Goal: Task Accomplishment & Management: Use online tool/utility

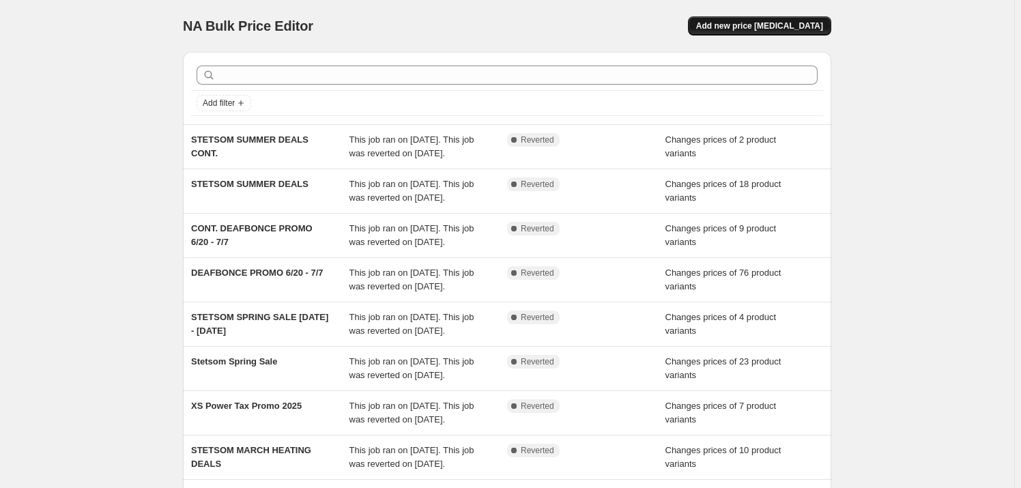
click at [775, 20] on span "Add new price [MEDICAL_DATA]" at bounding box center [759, 25] width 127 height 11
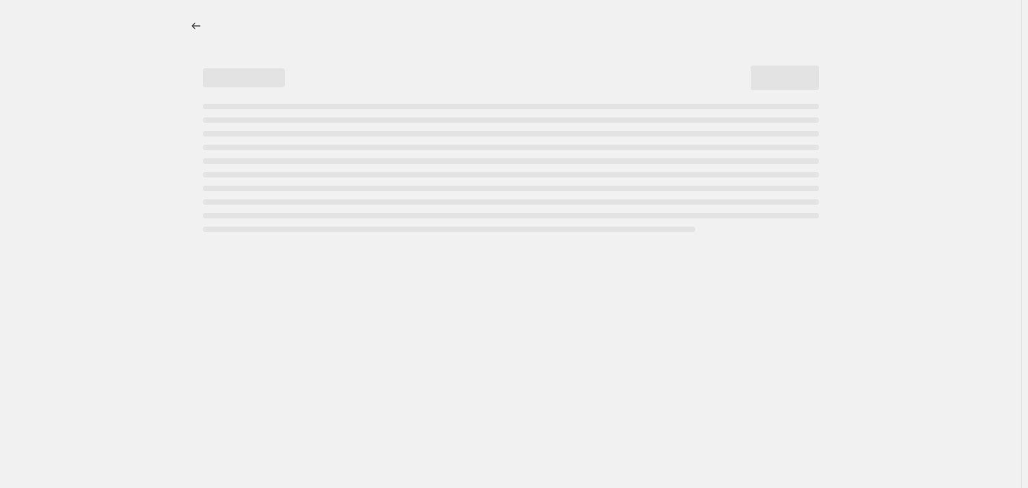
select select "percentage"
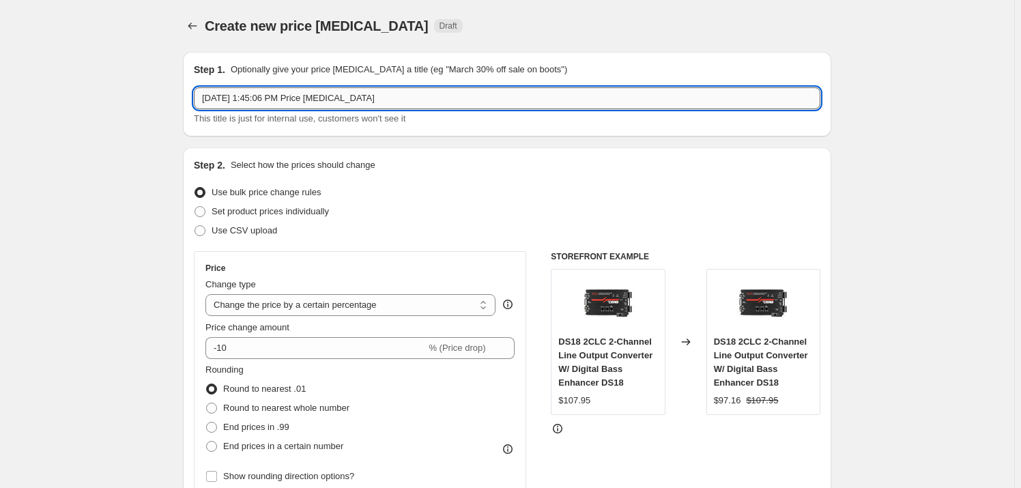
click at [264, 99] on input "[DATE] 1:45:06 PM Price [MEDICAL_DATA]" at bounding box center [507, 98] width 627 height 22
drag, startPoint x: 420, startPoint y: 98, endPoint x: 127, endPoint y: 99, distance: 292.9
type input "x"
type input "BOSS OCTOBER PROMO 10/7 - 10/31"
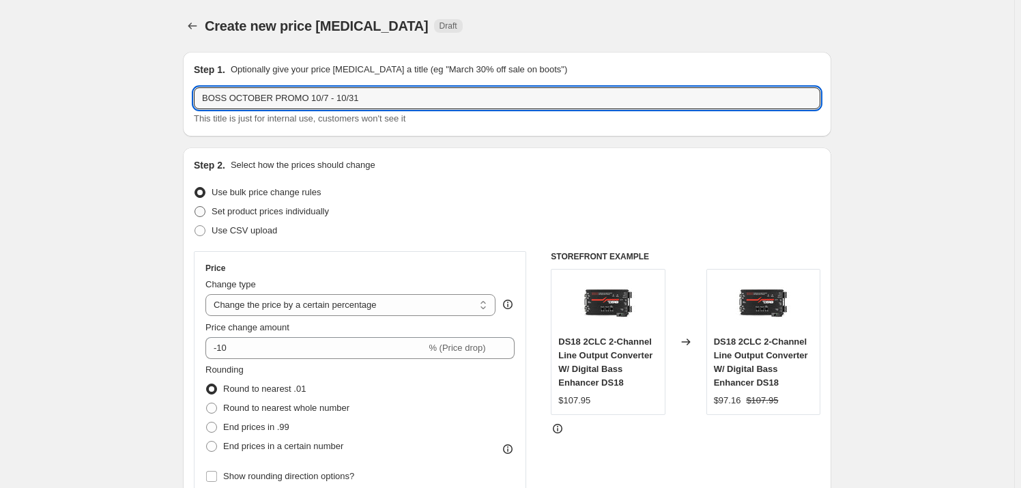
click at [205, 211] on span at bounding box center [200, 211] width 11 height 11
click at [195, 207] on input "Set product prices individually" at bounding box center [195, 206] width 1 height 1
radio input "true"
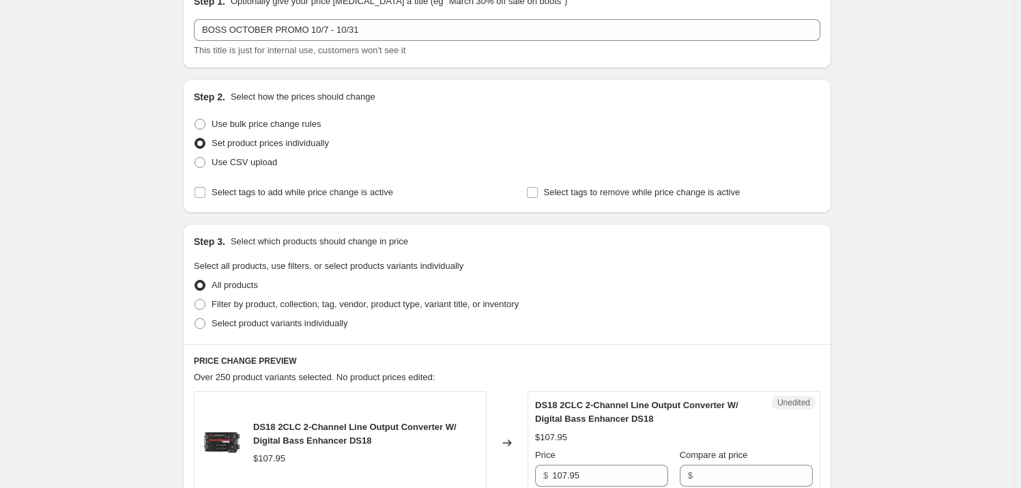
scroll to position [186, 0]
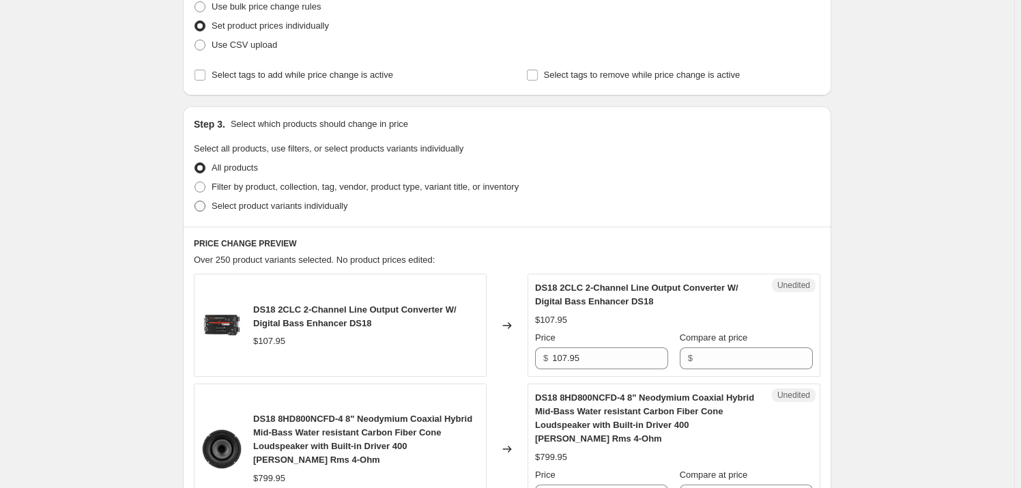
click at [205, 206] on span at bounding box center [200, 206] width 11 height 11
click at [195, 201] on input "Select product variants individually" at bounding box center [195, 201] width 1 height 1
radio input "true"
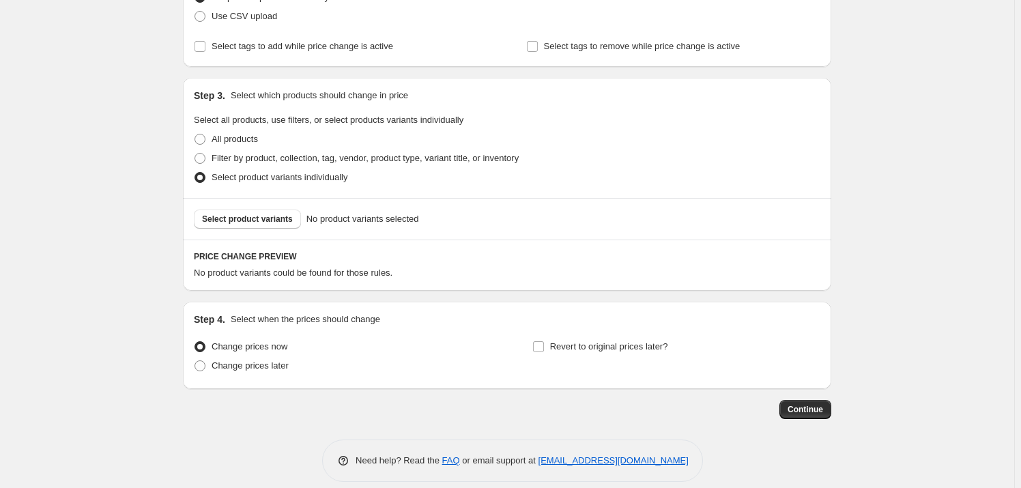
scroll to position [228, 0]
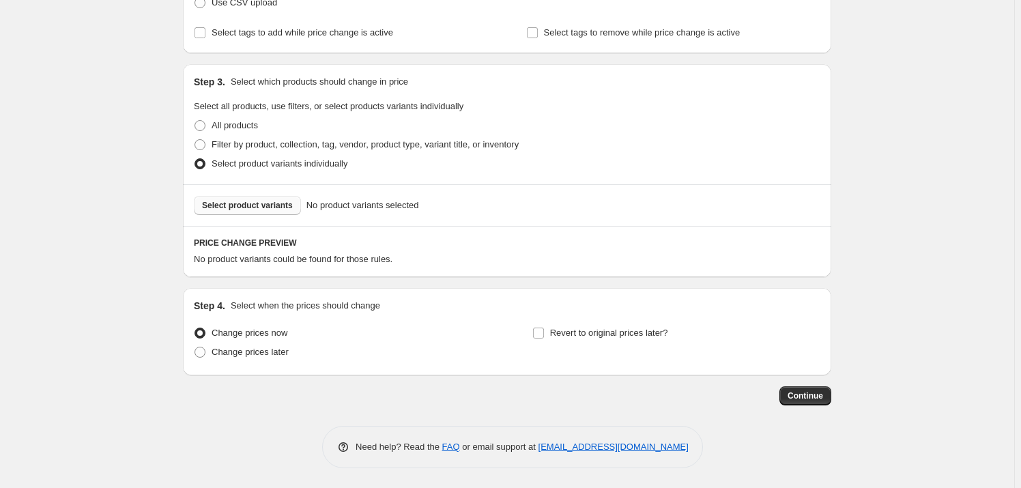
click at [283, 204] on span "Select product variants" at bounding box center [247, 205] width 91 height 11
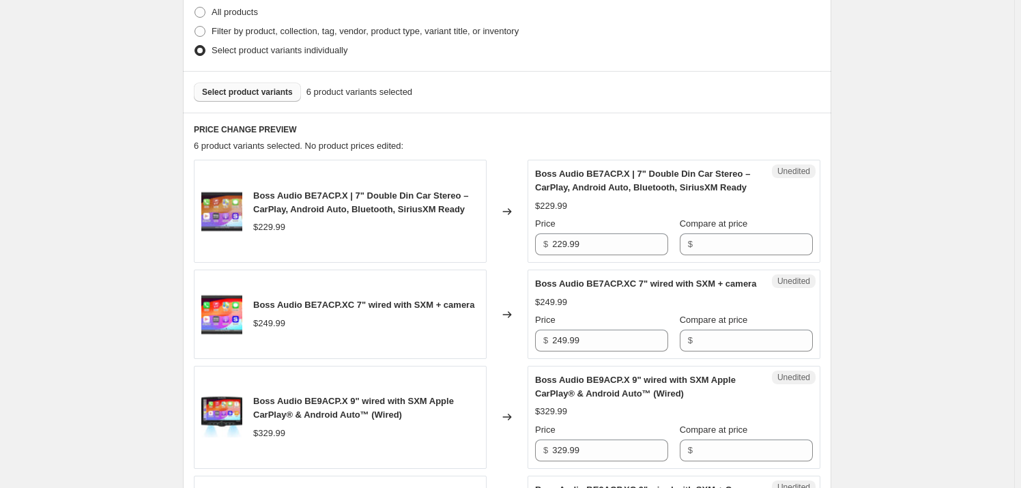
scroll to position [352, 0]
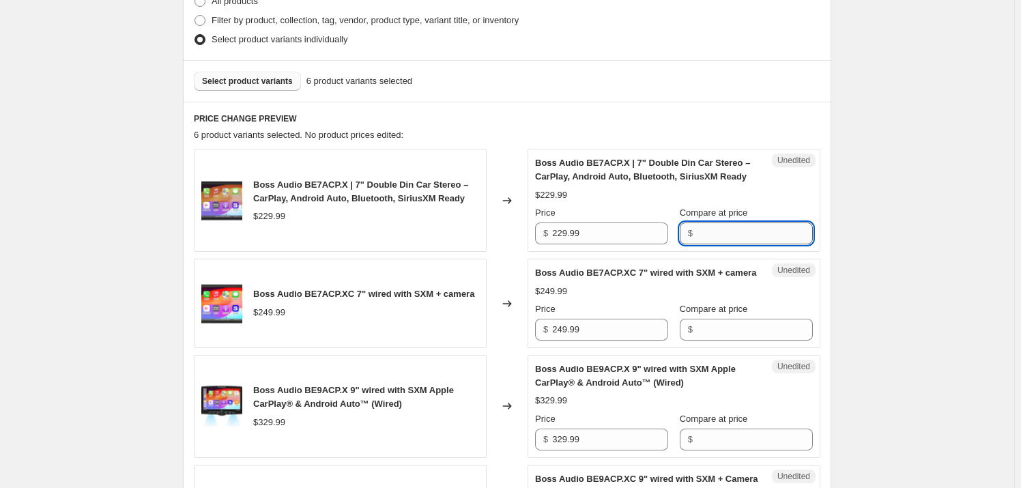
click at [718, 242] on input "Compare at price" at bounding box center [755, 234] width 116 height 22
type input "229.99"
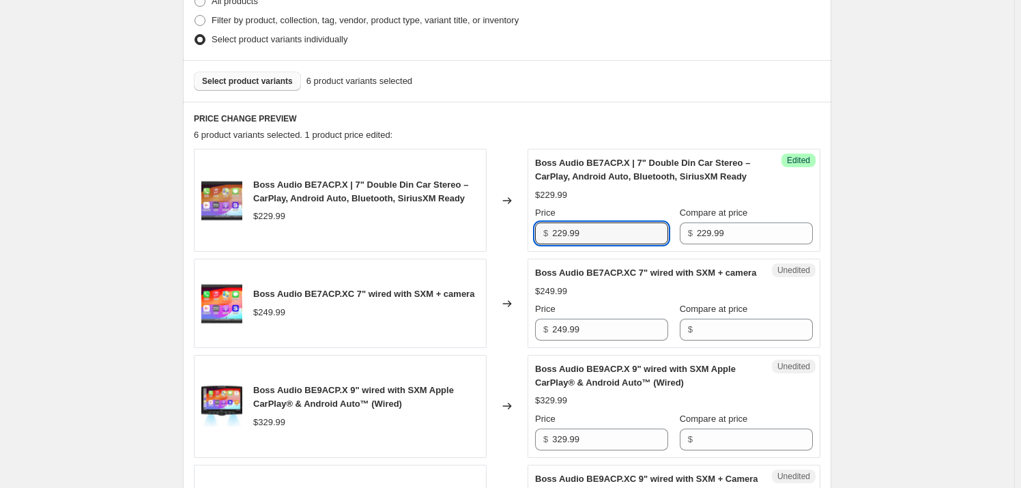
drag, startPoint x: 602, startPoint y: 236, endPoint x: 520, endPoint y: 233, distance: 82.7
click at [520, 233] on div "Boss Audio BE7ACP.X | 7" Double Din Car Stereo – CarPlay, Android Auto, Bluetoo…" at bounding box center [507, 200] width 627 height 103
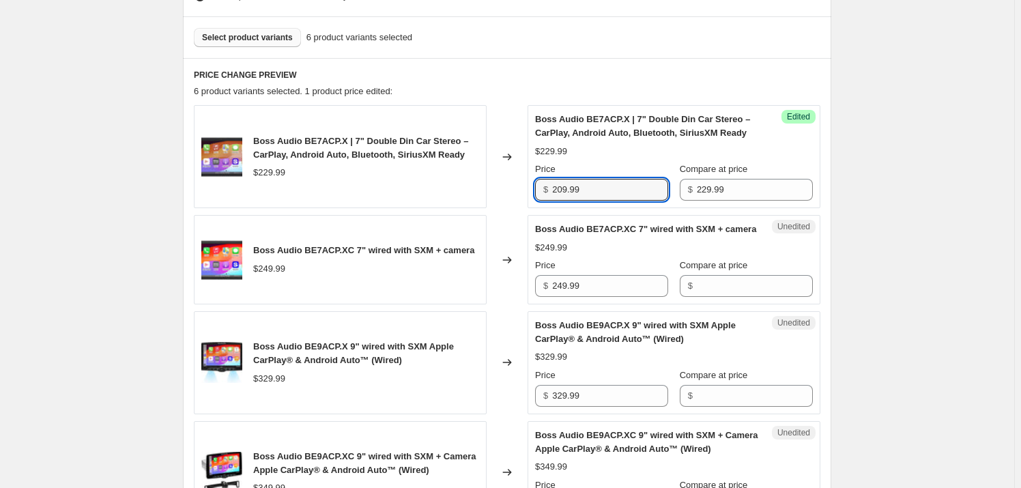
scroll to position [414, 0]
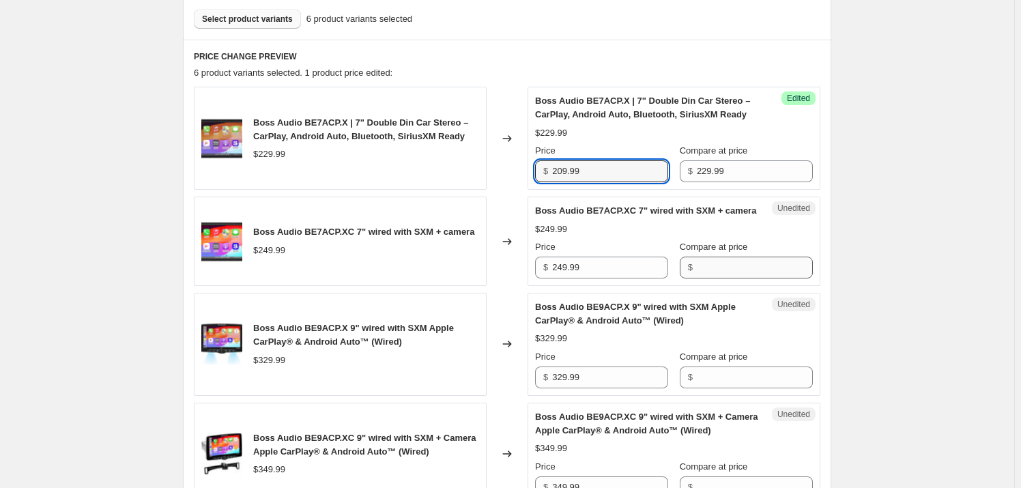
type input "209.99"
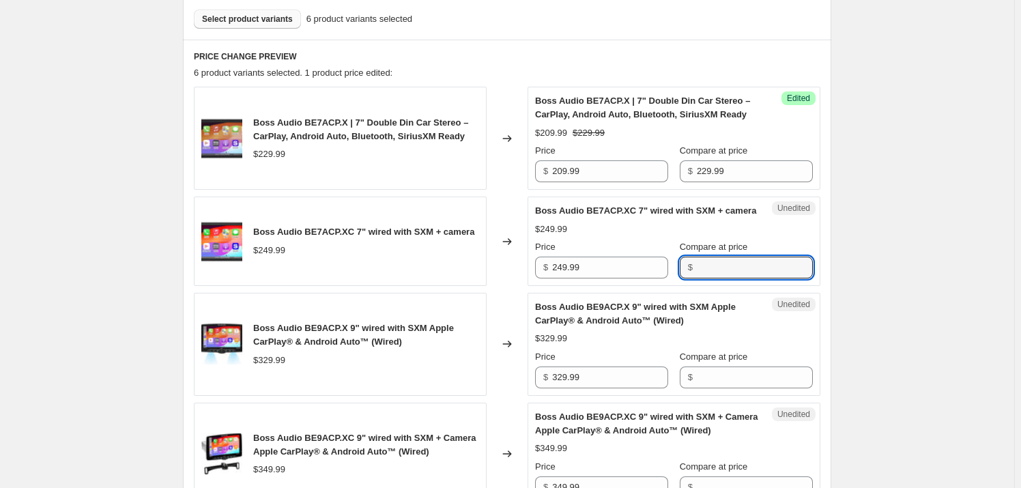
drag, startPoint x: 711, startPoint y: 281, endPoint x: 709, endPoint y: 294, distance: 13.3
click at [711, 279] on input "Compare at price" at bounding box center [755, 268] width 116 height 22
type input "249.99"
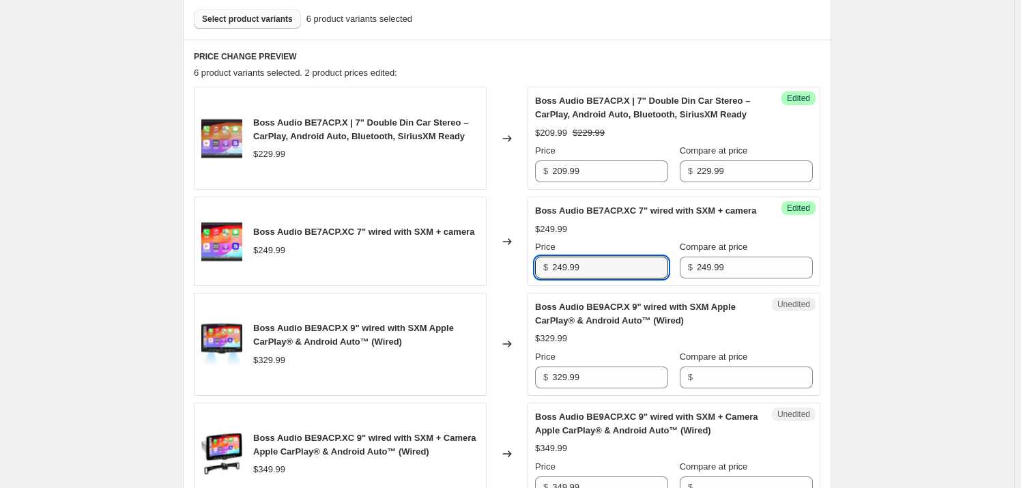
drag, startPoint x: 593, startPoint y: 282, endPoint x: 528, endPoint y: 284, distance: 64.9
click at [528, 284] on div "Boss Audio BE7ACP.XC 7" wired with SXM + camera $249.99 Changed to Success Edit…" at bounding box center [507, 241] width 627 height 89
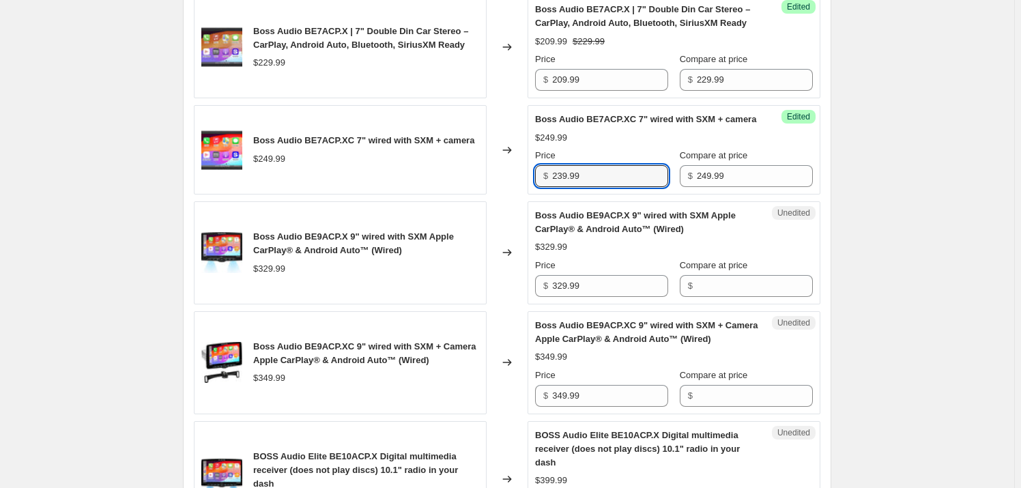
scroll to position [539, 0]
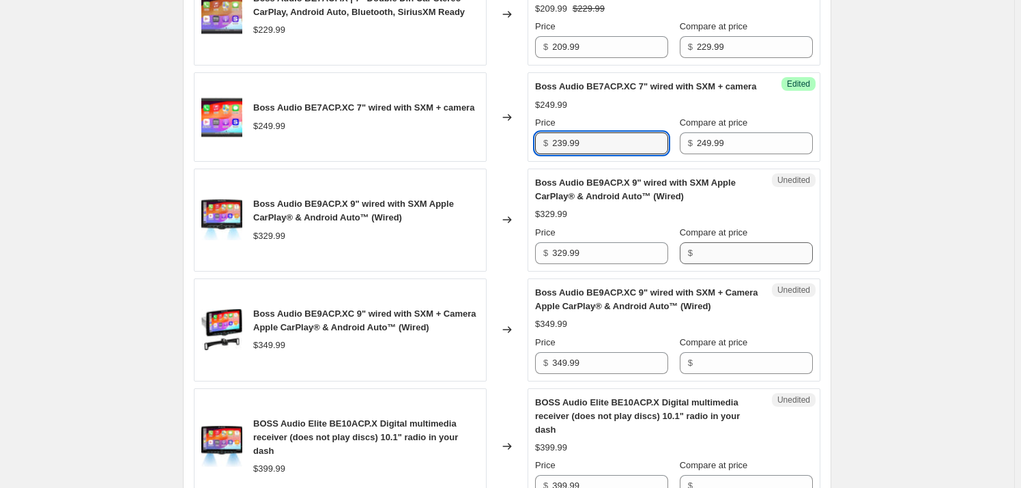
type input "239.99"
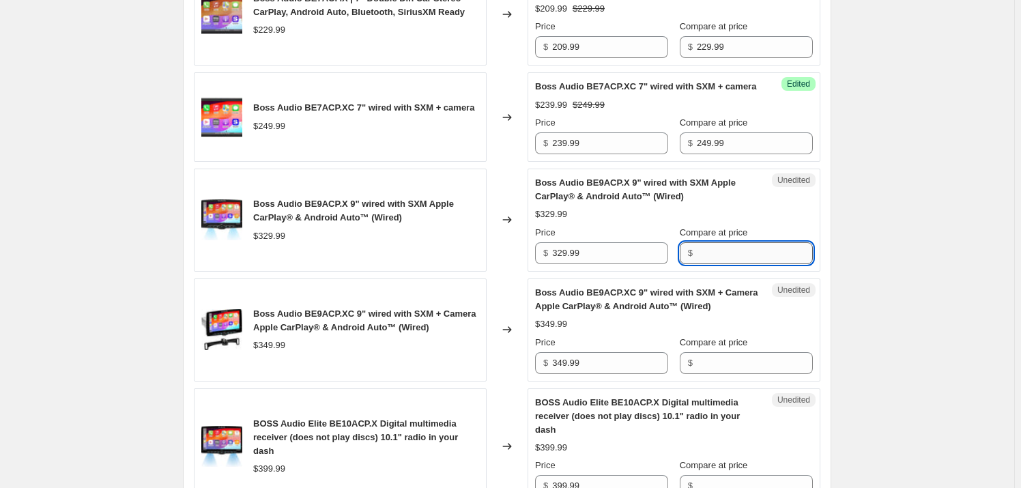
click at [734, 264] on input "Compare at price" at bounding box center [755, 253] width 116 height 22
type input "329.99"
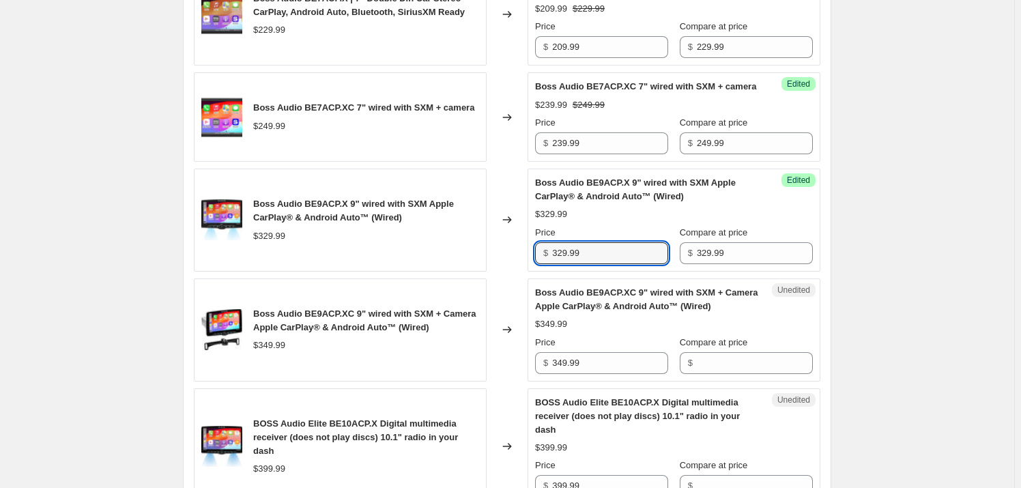
drag, startPoint x: 584, startPoint y: 266, endPoint x: 542, endPoint y: 263, distance: 42.5
click at [543, 263] on div "$ 329.99" at bounding box center [601, 253] width 133 height 22
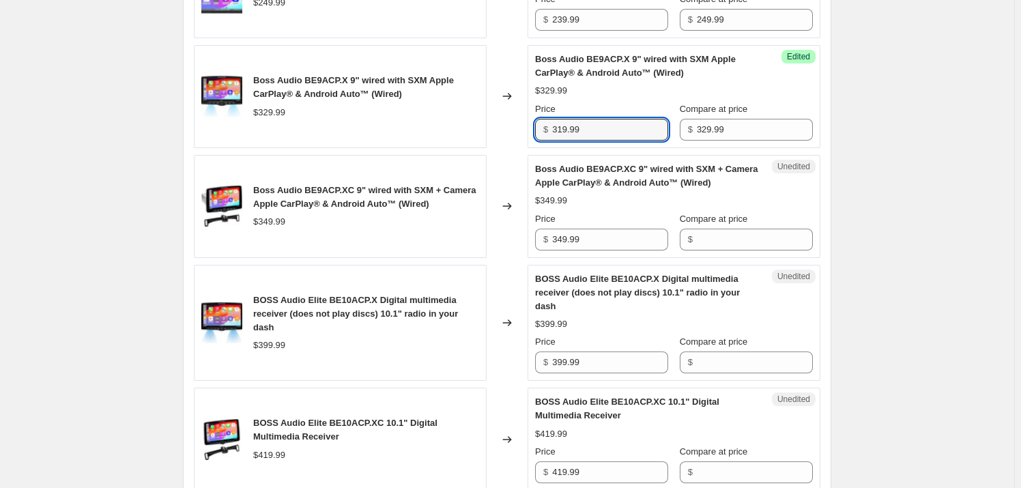
scroll to position [662, 0]
type input "319.99"
click at [707, 251] on input "Compare at price" at bounding box center [755, 240] width 116 height 22
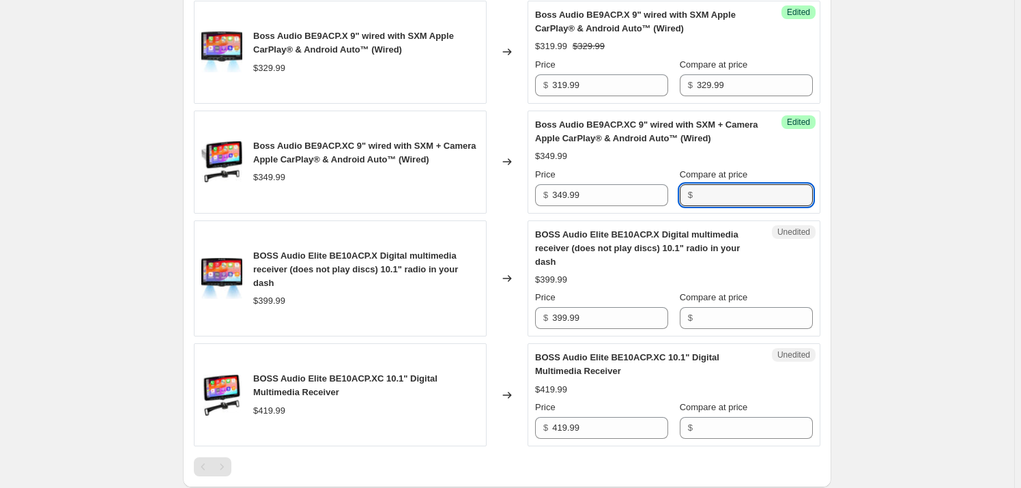
scroll to position [724, 0]
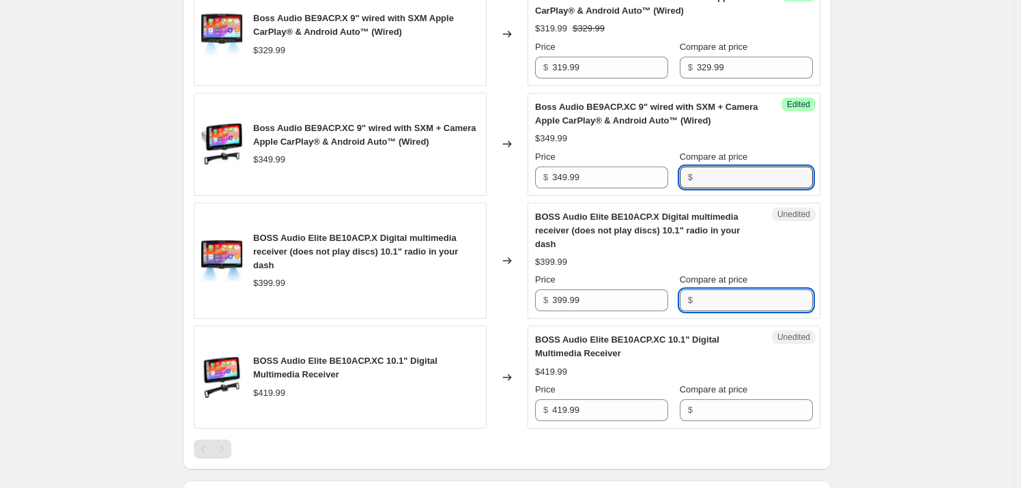
drag, startPoint x: 717, startPoint y: 295, endPoint x: 718, endPoint y: 305, distance: 9.7
click at [718, 296] on input "Compare at price" at bounding box center [755, 300] width 116 height 22
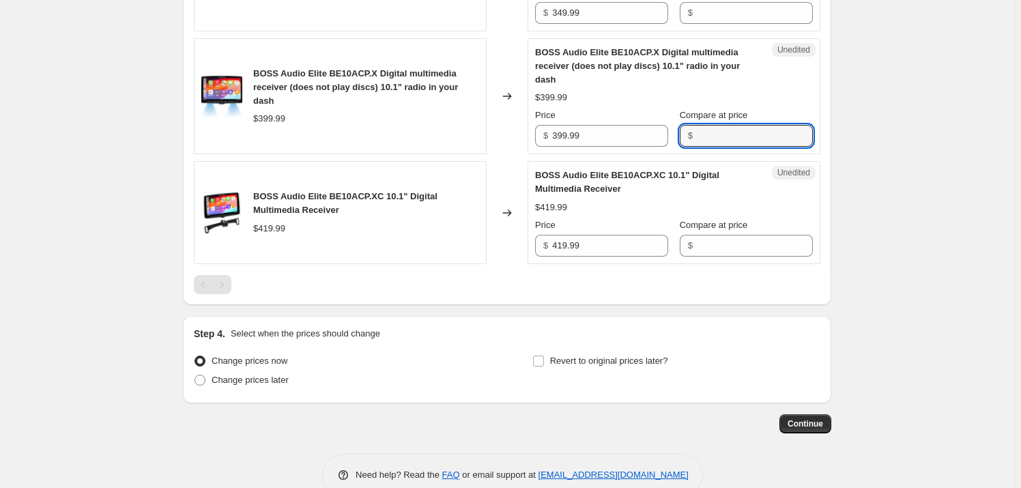
scroll to position [911, 0]
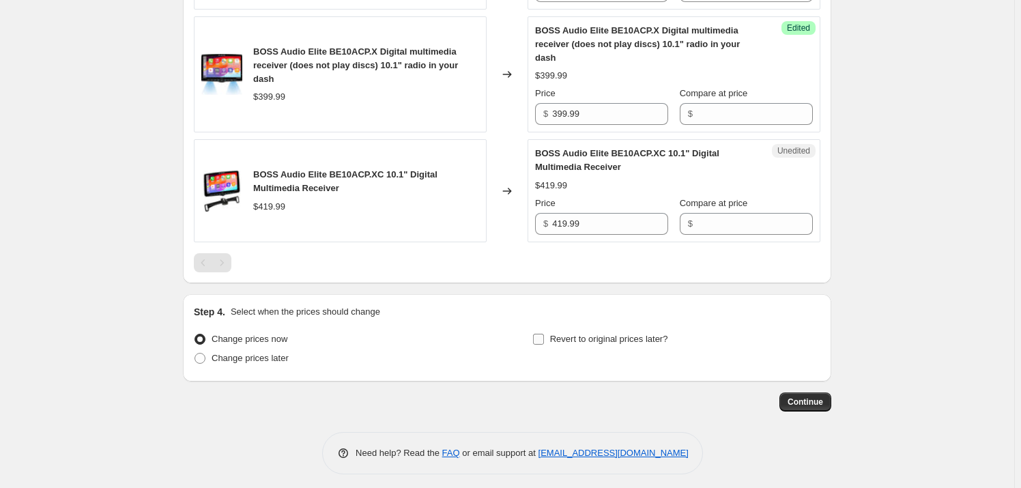
click at [541, 340] on input "Revert to original prices later?" at bounding box center [538, 339] width 11 height 11
checkbox input "true"
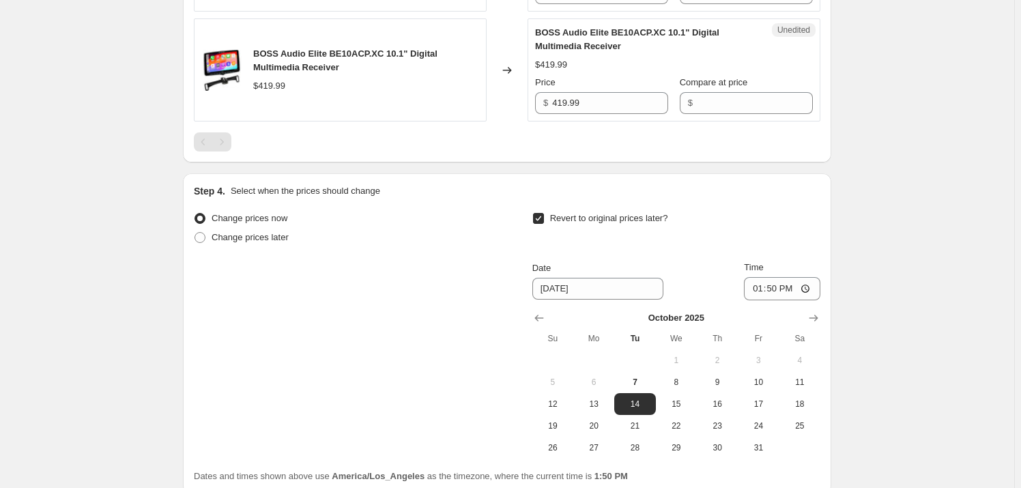
scroll to position [1035, 0]
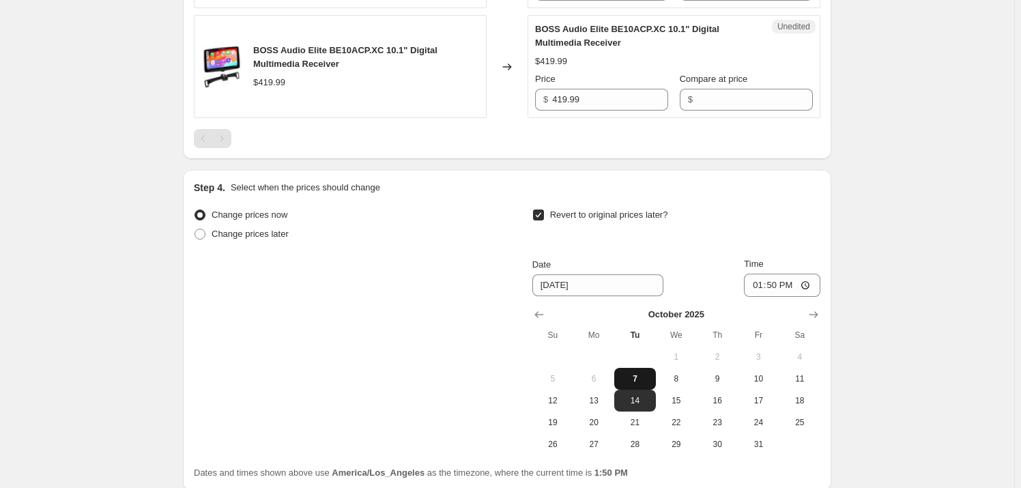
click at [641, 374] on span "7" at bounding box center [635, 378] width 30 height 11
click at [753, 439] on span "31" at bounding box center [759, 444] width 30 height 11
type input "[DATE]"
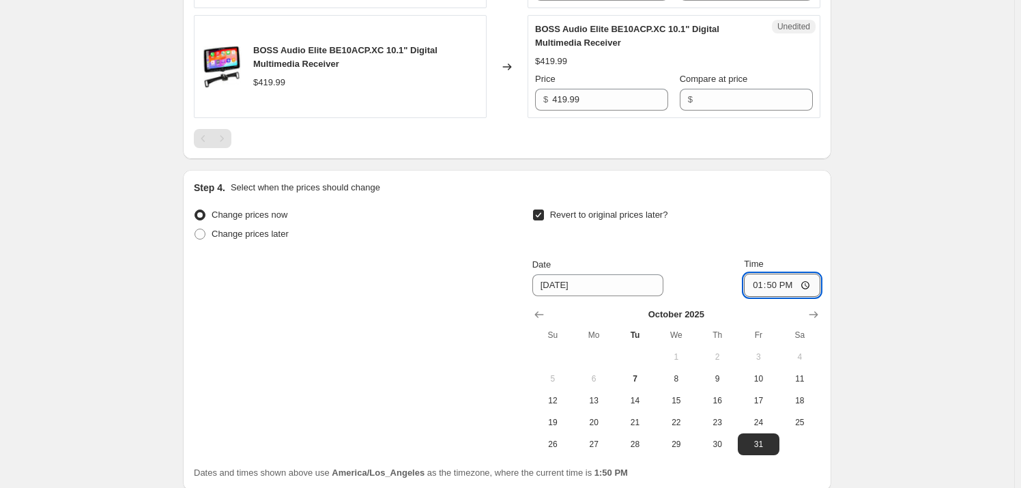
click at [768, 279] on input "13:50" at bounding box center [782, 285] width 76 height 23
type input "23:59"
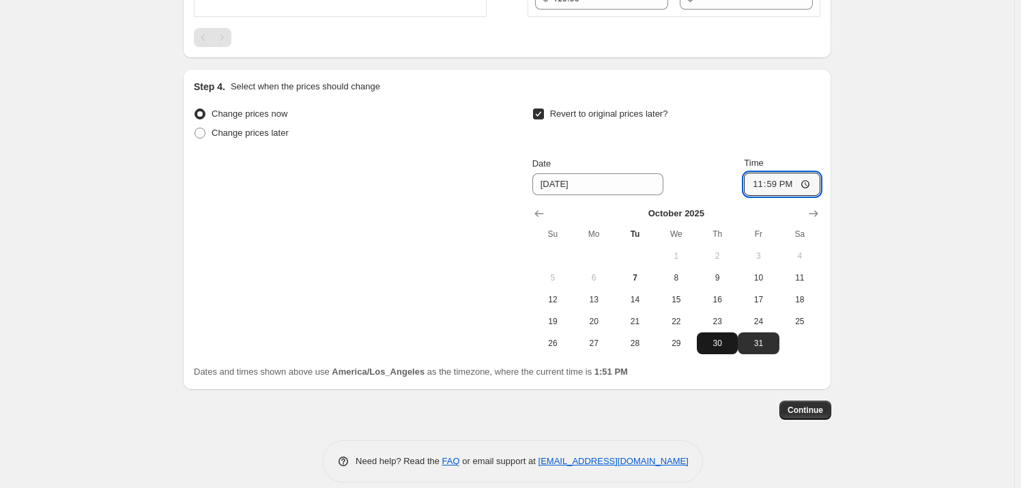
scroll to position [1149, 0]
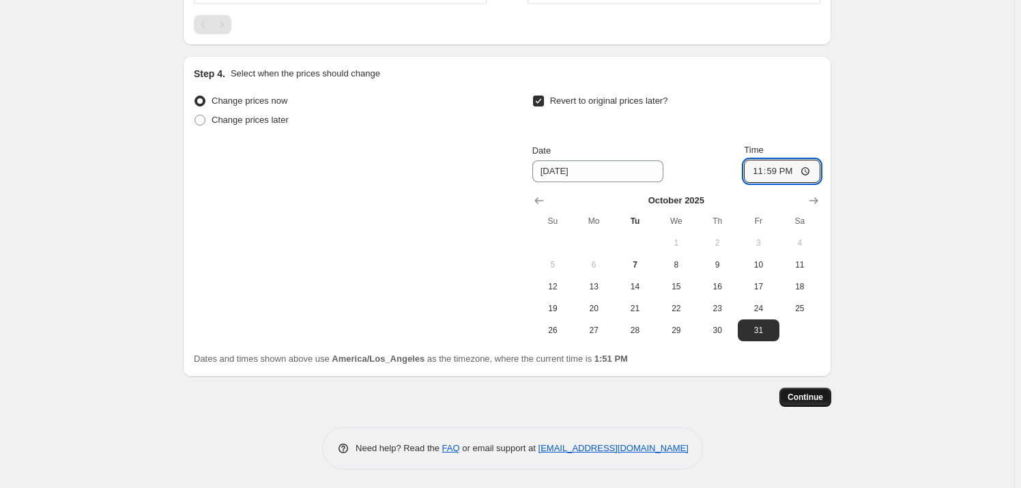
click at [799, 393] on span "Continue" at bounding box center [806, 397] width 36 height 11
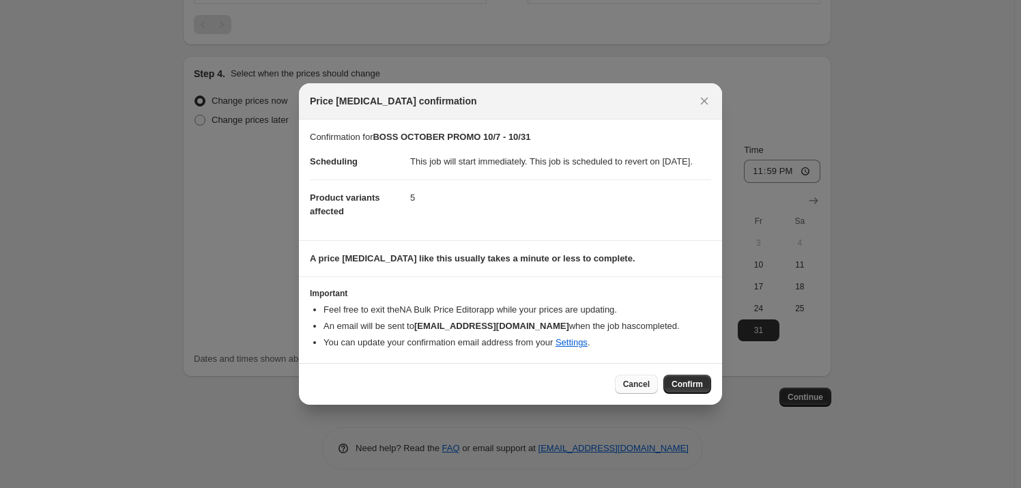
click at [626, 386] on button "Cancel" at bounding box center [636, 384] width 43 height 19
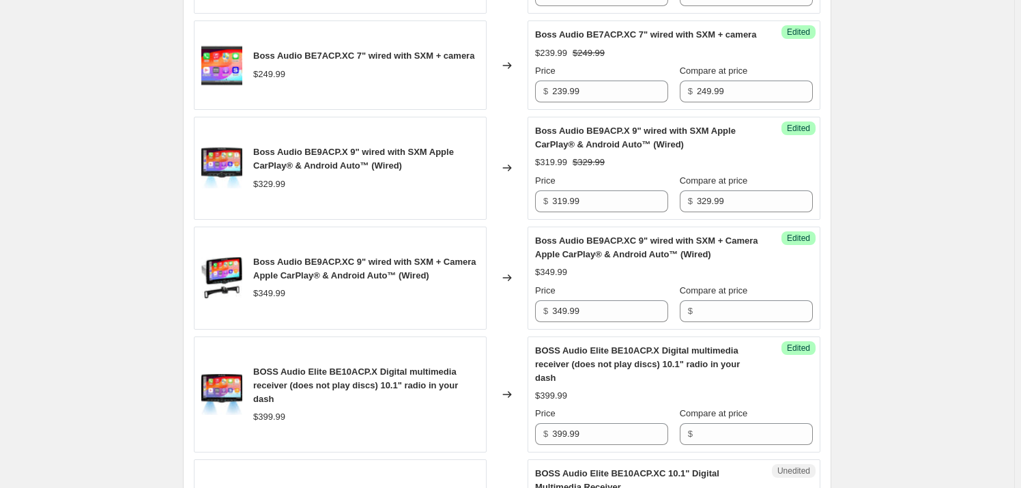
scroll to position [715, 0]
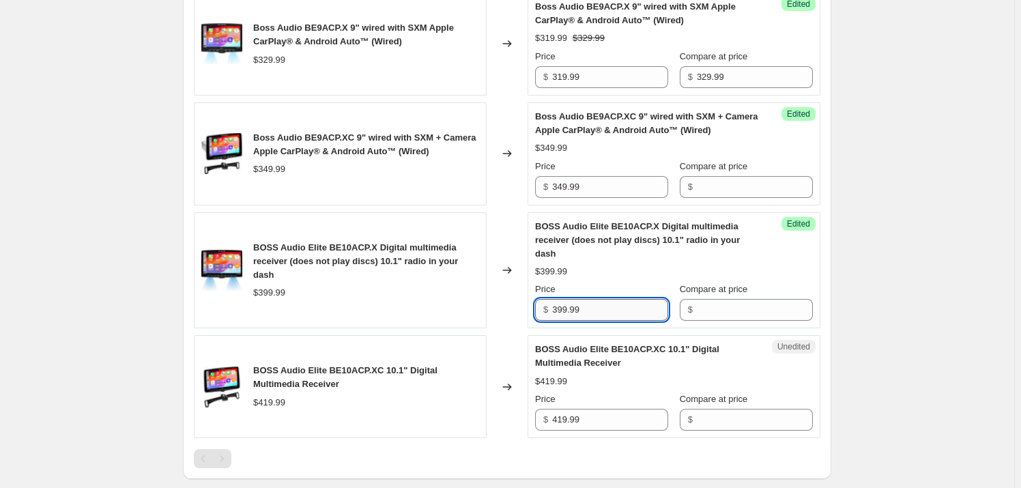
click at [627, 309] on input "399.99" at bounding box center [610, 310] width 116 height 22
click at [709, 309] on input "Compare at price" at bounding box center [755, 310] width 116 height 22
click at [600, 315] on input "399.99" at bounding box center [610, 310] width 116 height 22
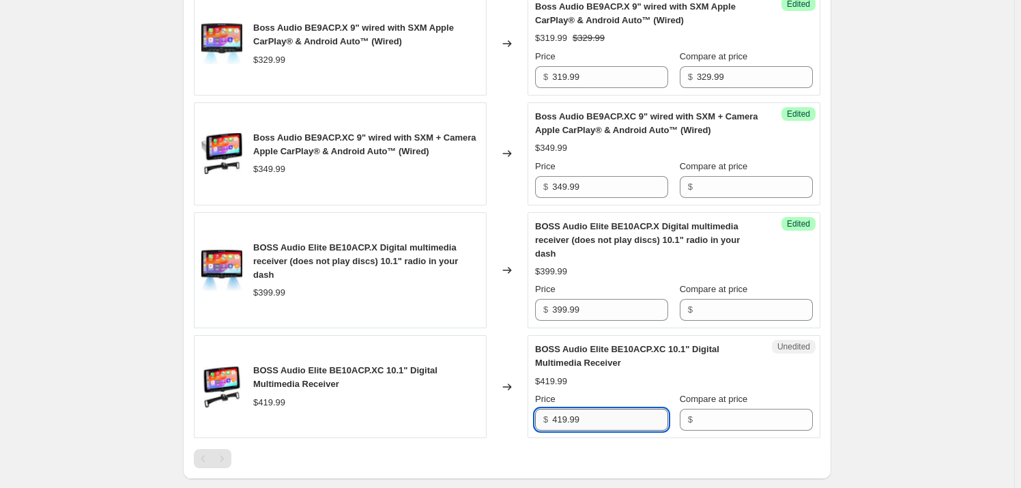
drag, startPoint x: 604, startPoint y: 419, endPoint x: 627, endPoint y: 420, distance: 23.2
click at [604, 420] on input "419.99" at bounding box center [610, 420] width 116 height 22
click at [726, 421] on input "Compare at price" at bounding box center [755, 420] width 116 height 22
click at [647, 415] on input "419.99" at bounding box center [610, 420] width 116 height 22
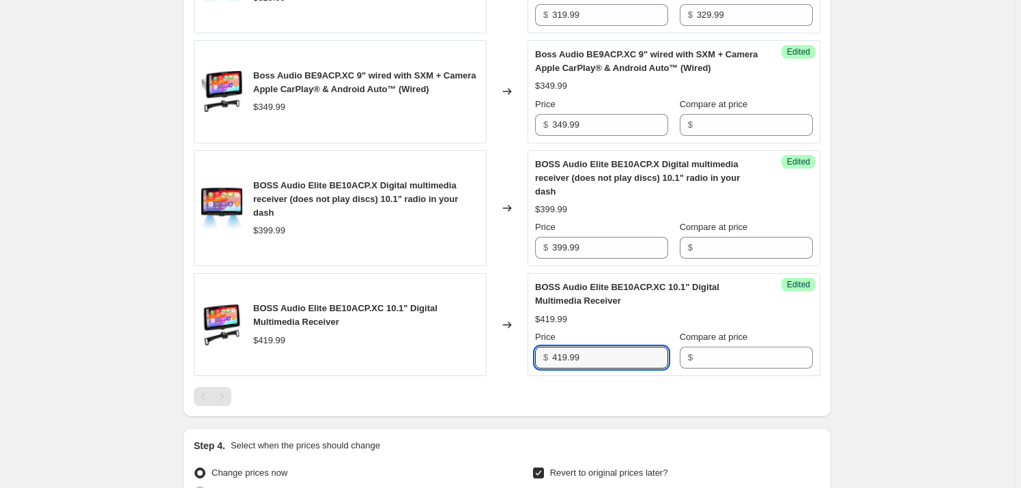
click at [673, 401] on div at bounding box center [507, 396] width 627 height 19
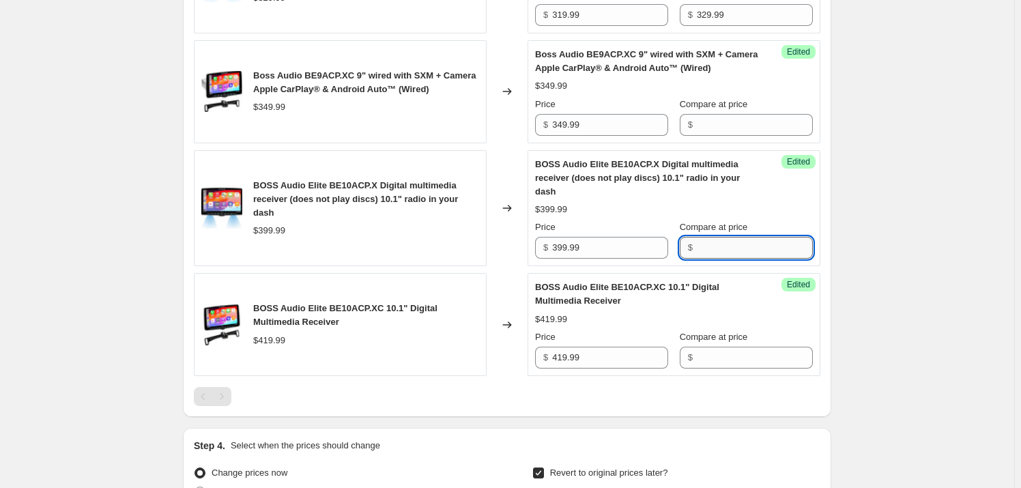
click at [713, 249] on input "Compare at price" at bounding box center [755, 248] width 116 height 22
drag, startPoint x: 658, startPoint y: 176, endPoint x: 612, endPoint y: 175, distance: 46.4
click at [612, 175] on span "BOSS Audio Elite BE10ACP.X Digital multimedia receiver (does not play discs) 10…" at bounding box center [637, 178] width 205 height 38
copy span "BE10ACP.X"
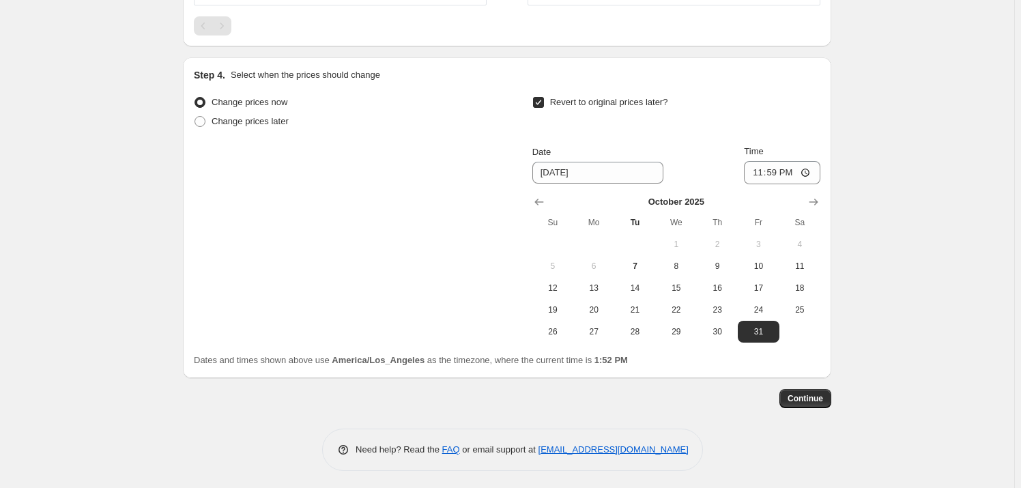
scroll to position [1149, 0]
click at [798, 396] on span "Continue" at bounding box center [806, 397] width 36 height 11
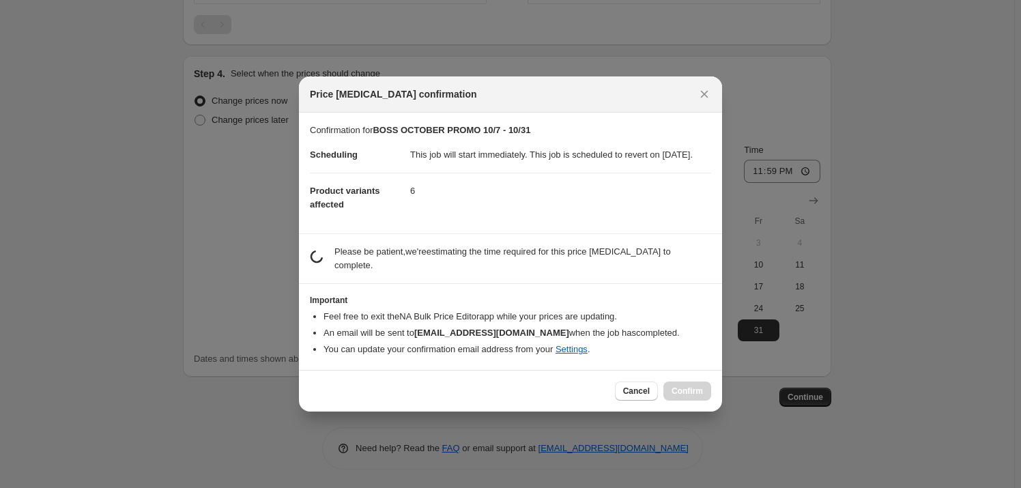
scroll to position [0, 0]
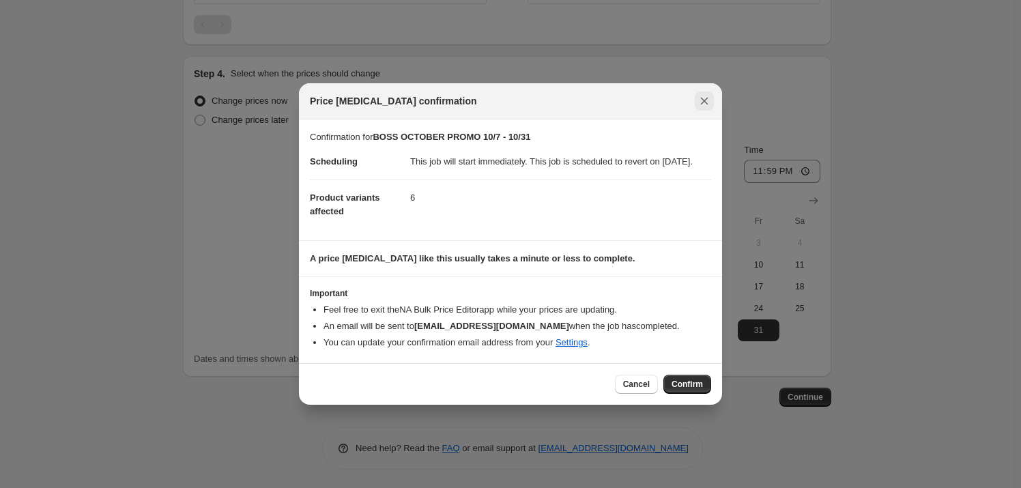
click at [701, 100] on icon "Close" at bounding box center [705, 101] width 14 height 14
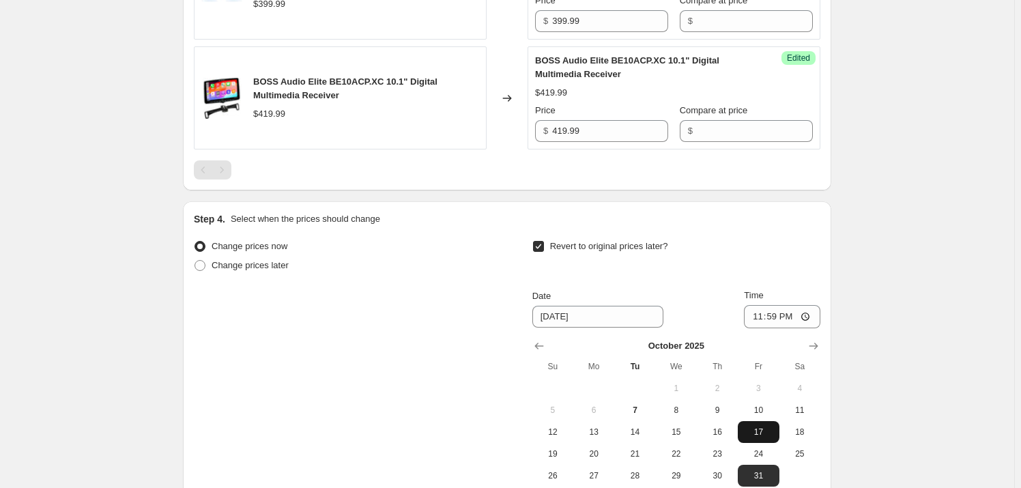
scroll to position [1149, 0]
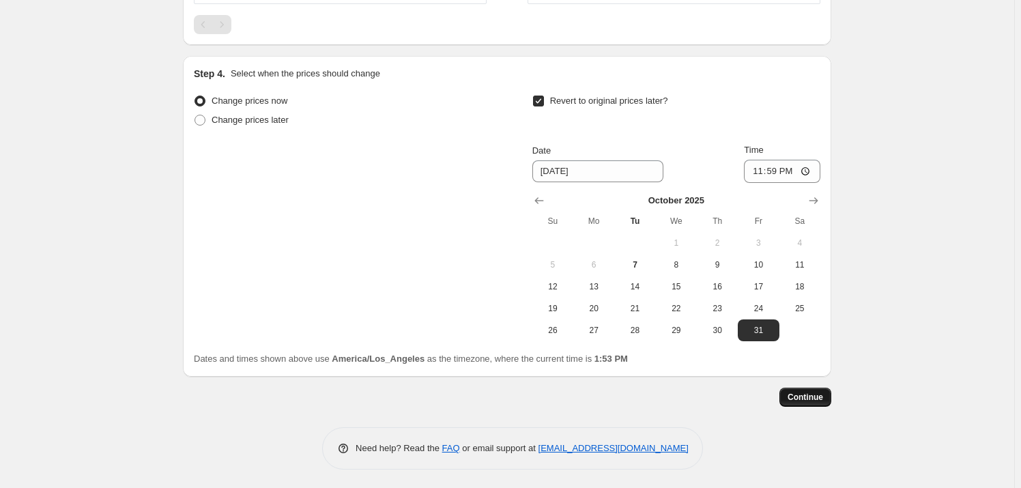
click at [793, 388] on button "Continue" at bounding box center [806, 397] width 52 height 19
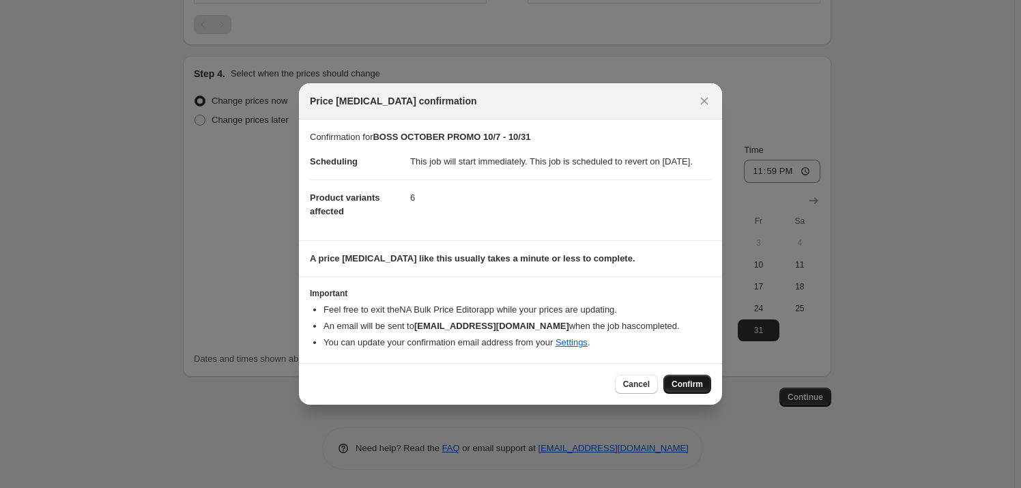
click at [689, 388] on span "Confirm" at bounding box center [687, 384] width 31 height 11
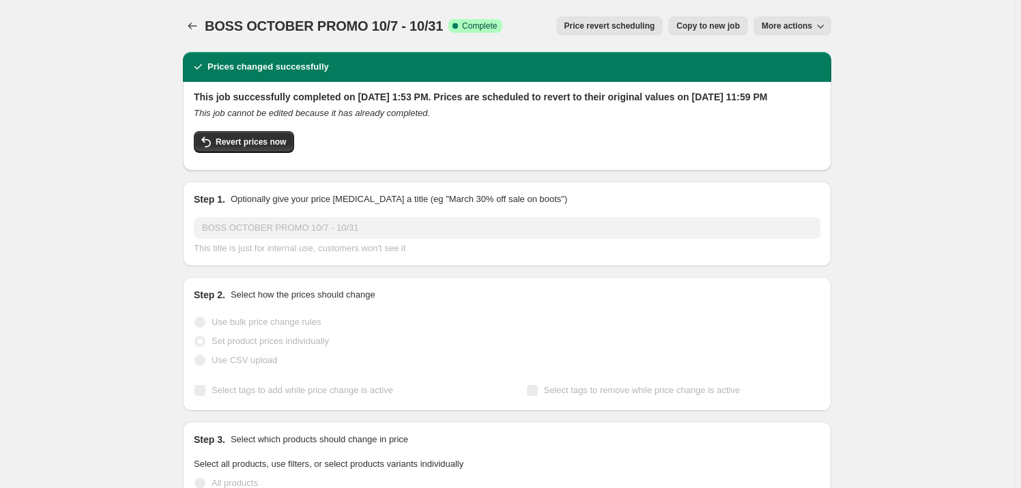
click at [787, 25] on span "More actions" at bounding box center [787, 25] width 51 height 11
click at [776, 27] on span "More actions" at bounding box center [787, 25] width 51 height 11
click at [191, 26] on icon "Price change jobs" at bounding box center [192, 26] width 9 height 7
